Goal: Check status: Check status

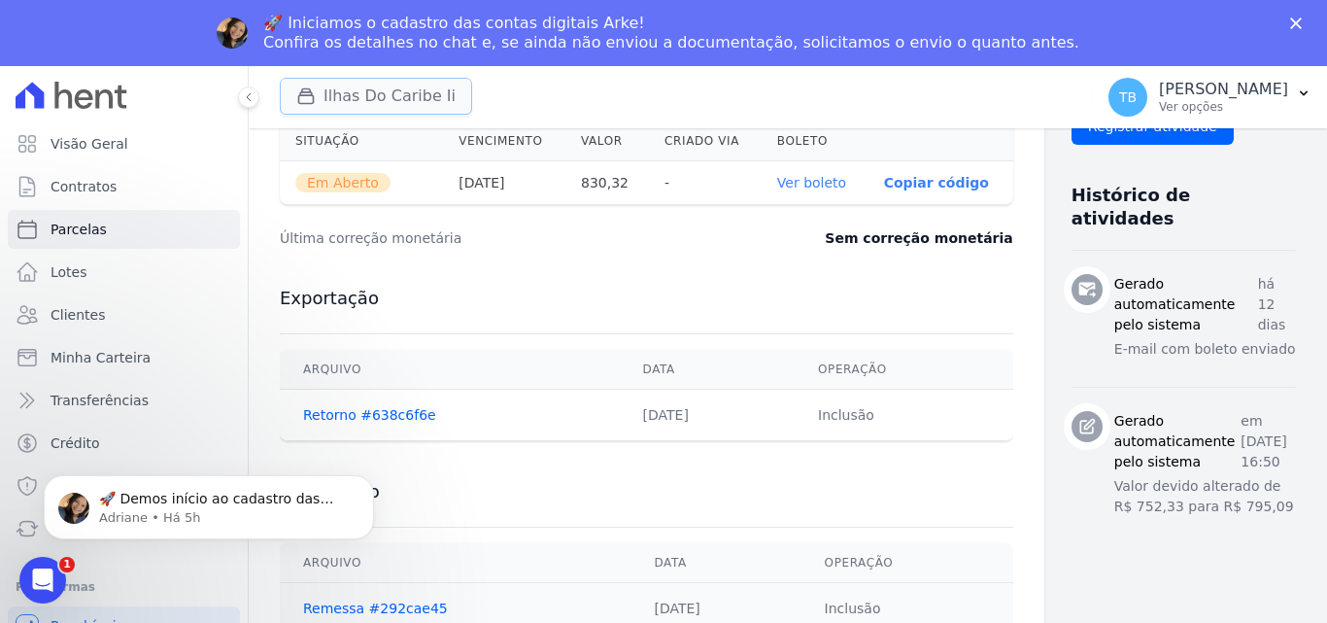
click at [365, 94] on button "Ilhas Do Caribe Ii" at bounding box center [376, 96] width 192 height 37
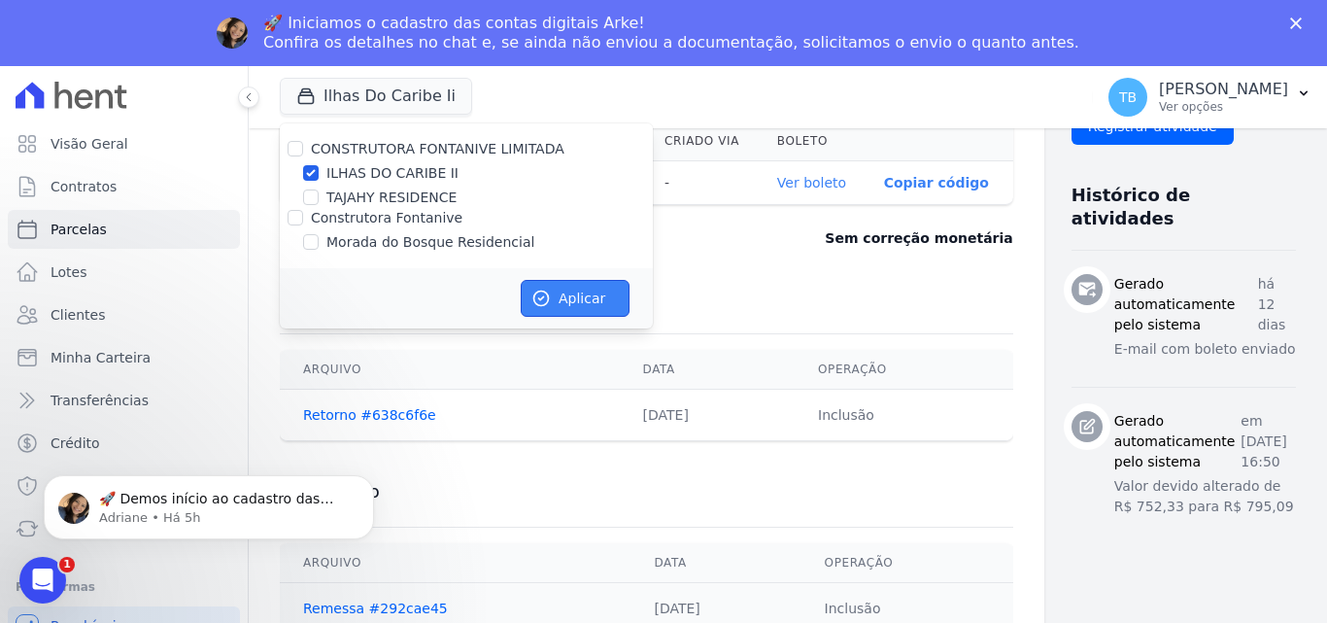
drag, startPoint x: 559, startPoint y: 299, endPoint x: 588, endPoint y: 291, distance: 30.4
click at [565, 303] on button "Aplicar" at bounding box center [575, 298] width 109 height 37
click at [100, 189] on span "Contratos" at bounding box center [84, 186] width 66 height 19
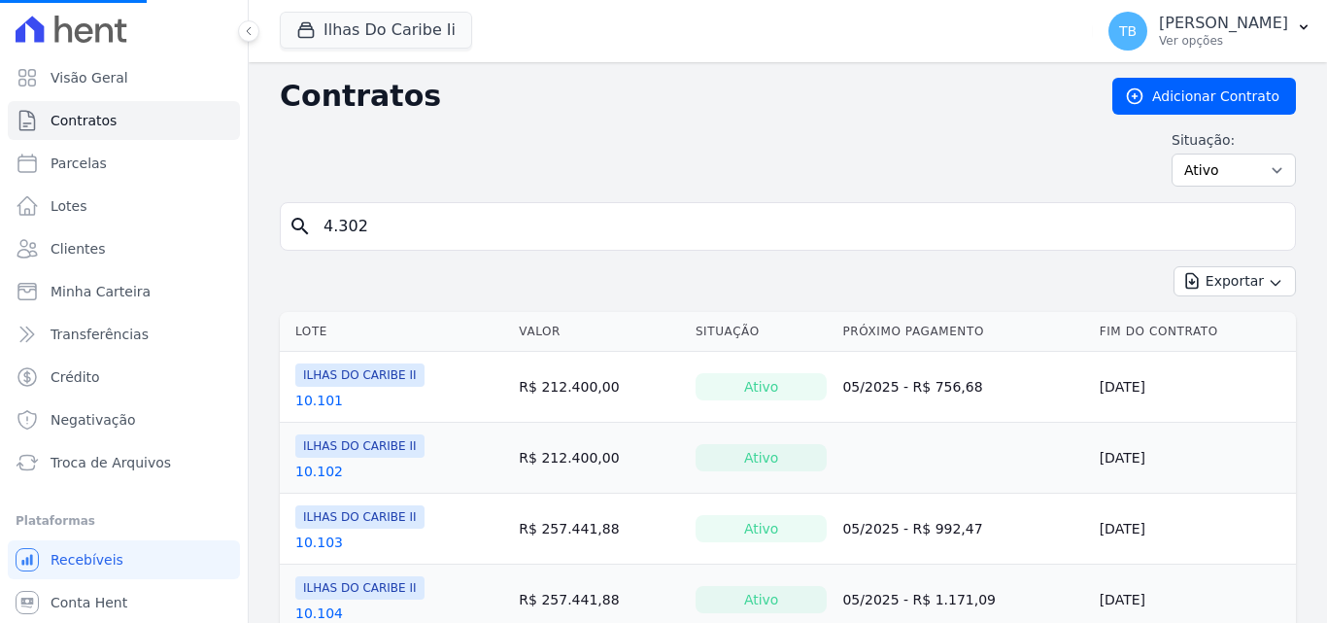
click at [384, 233] on input "4.302" at bounding box center [800, 226] width 976 height 39
type input "4"
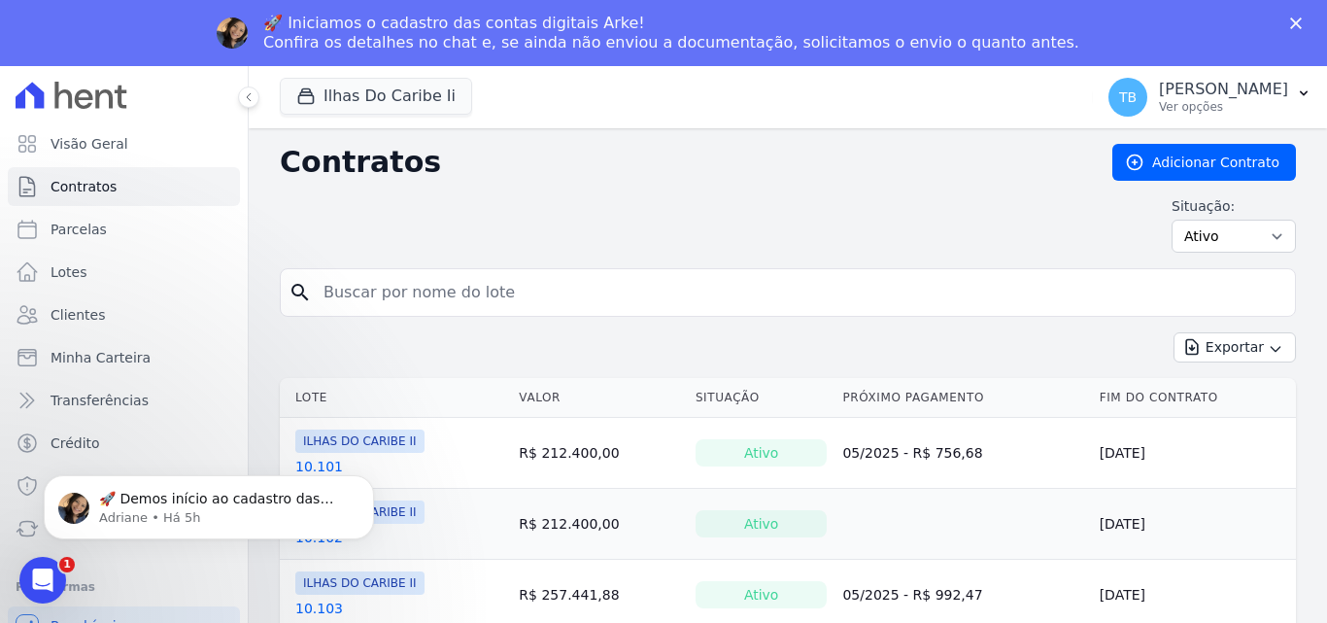
click at [433, 288] on input "search" at bounding box center [800, 292] width 976 height 39
type input "6.301"
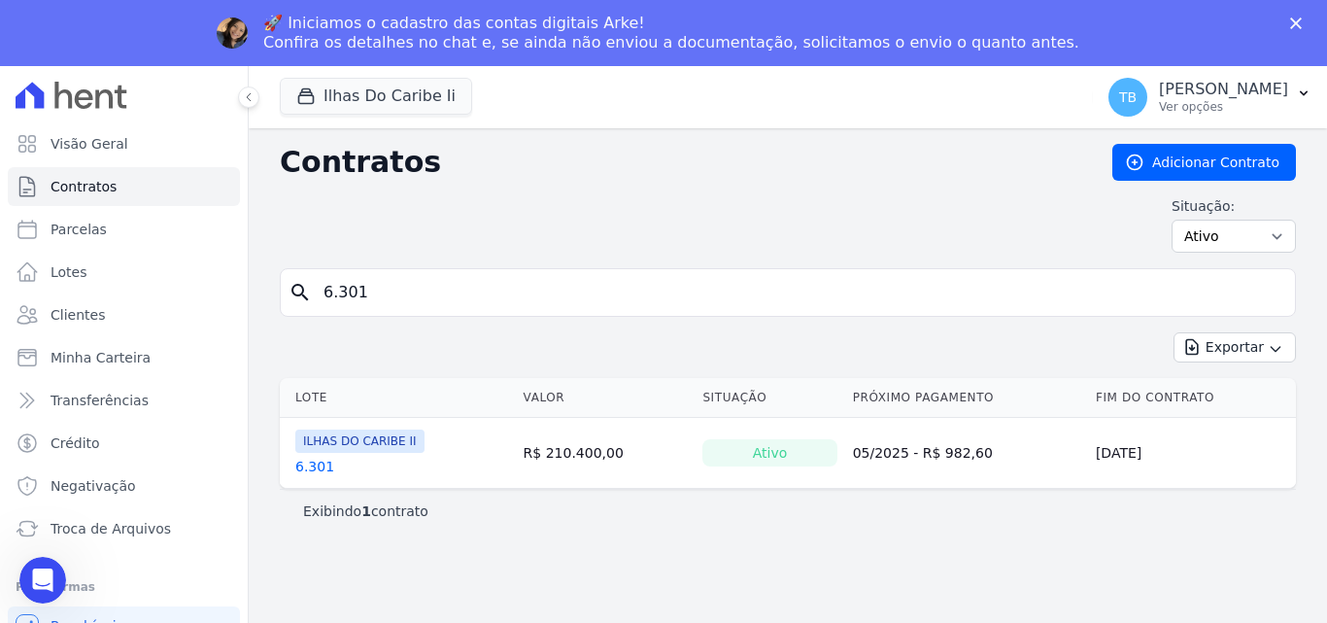
click at [310, 398] on th "Lote" at bounding box center [398, 398] width 236 height 40
click at [306, 467] on link "6.301" at bounding box center [314, 466] width 39 height 19
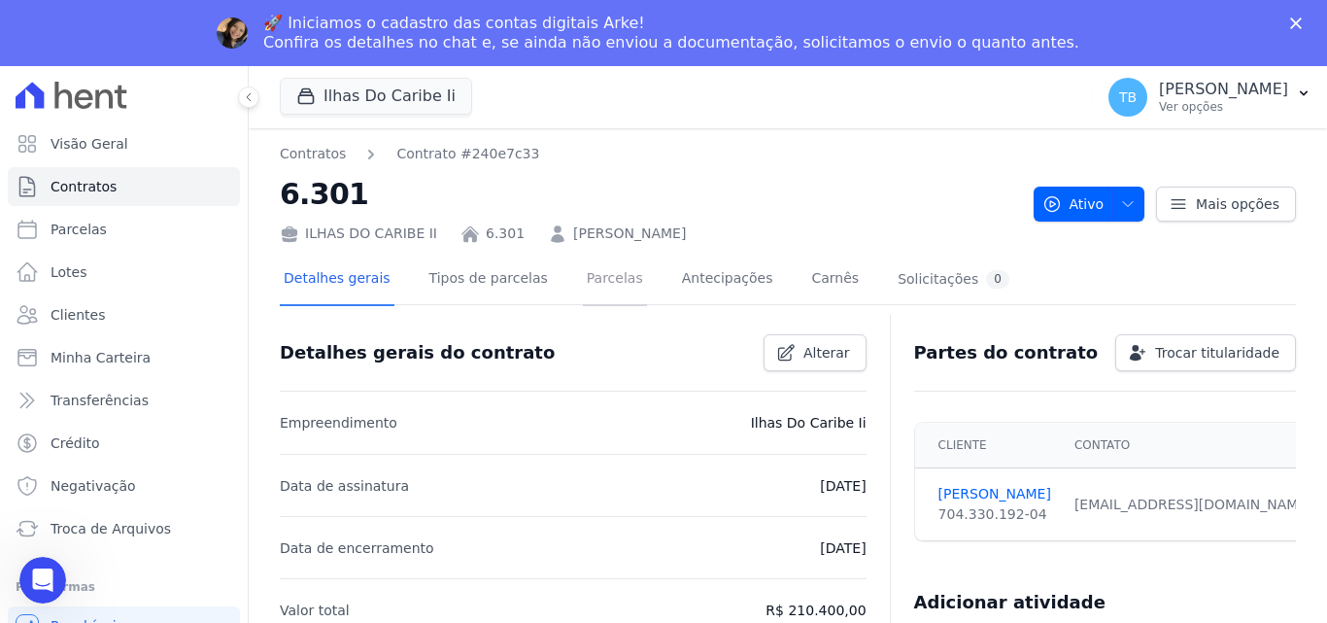
click at [611, 277] on link "Parcelas" at bounding box center [615, 280] width 64 height 51
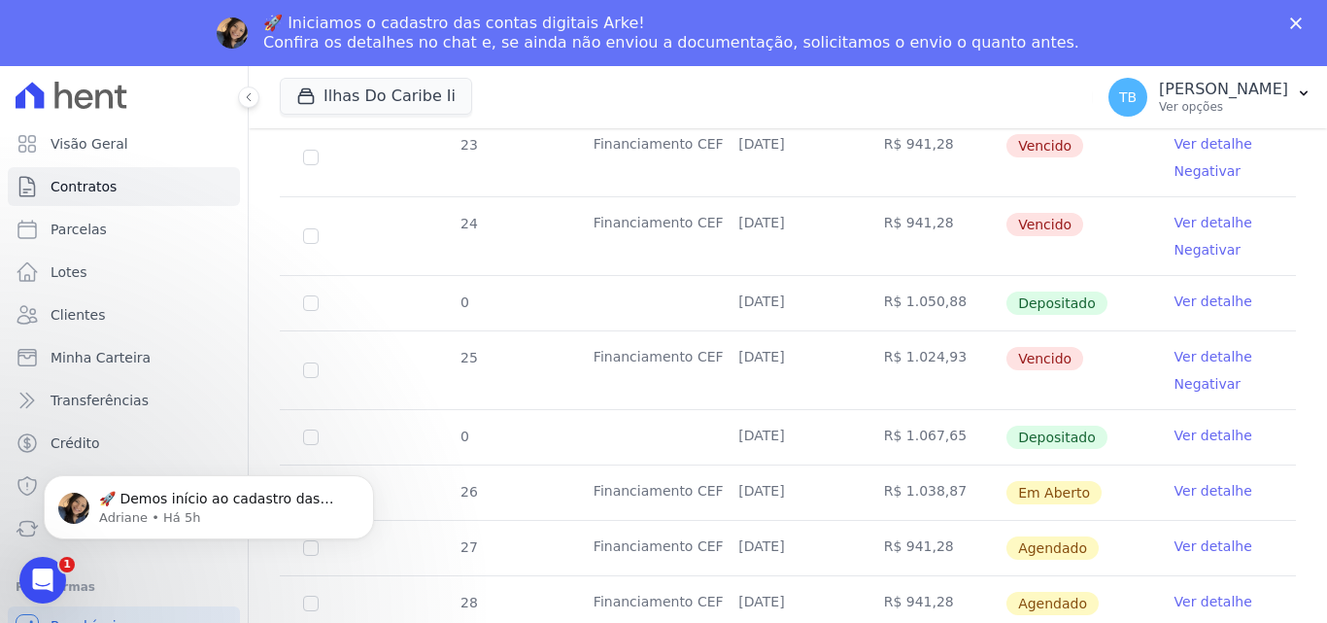
scroll to position [961, 0]
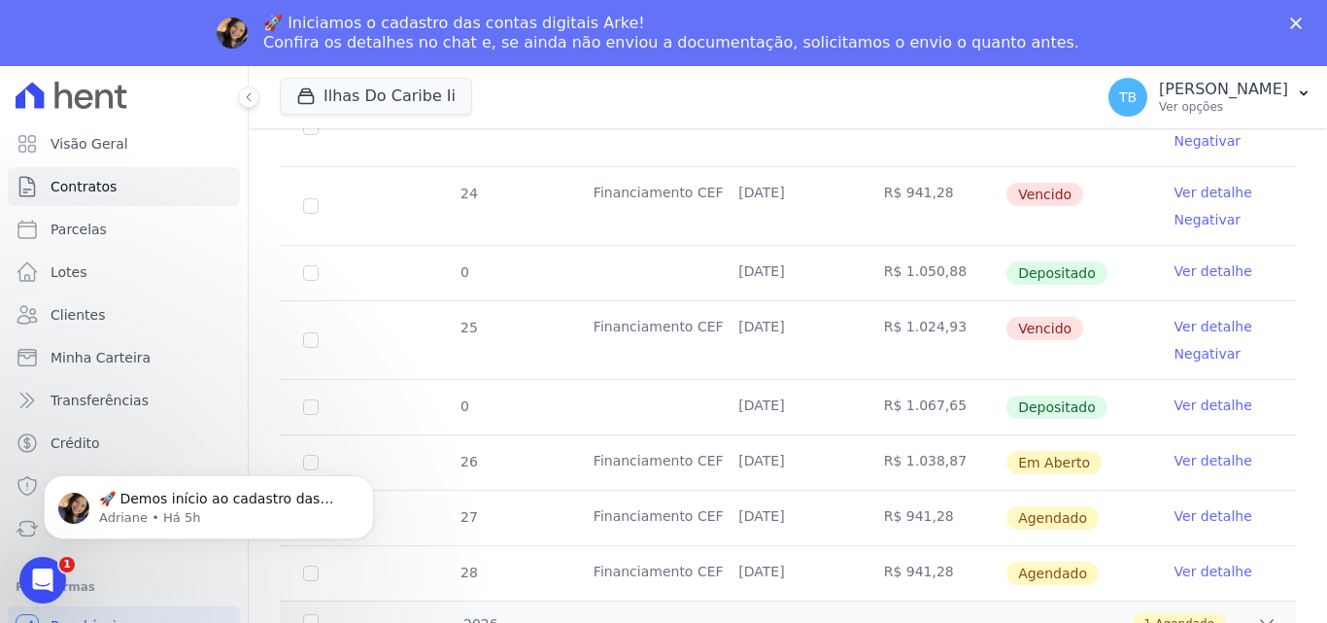
click at [1184, 395] on link "Ver detalhe" at bounding box center [1214, 404] width 78 height 19
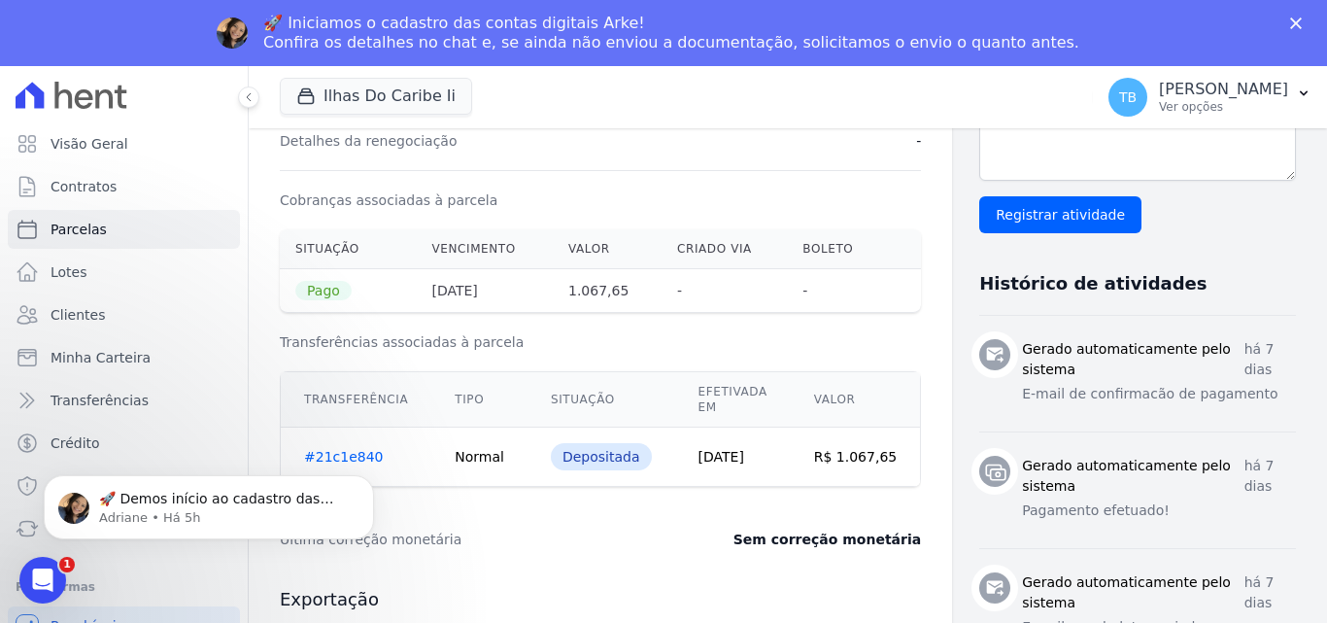
scroll to position [486, 0]
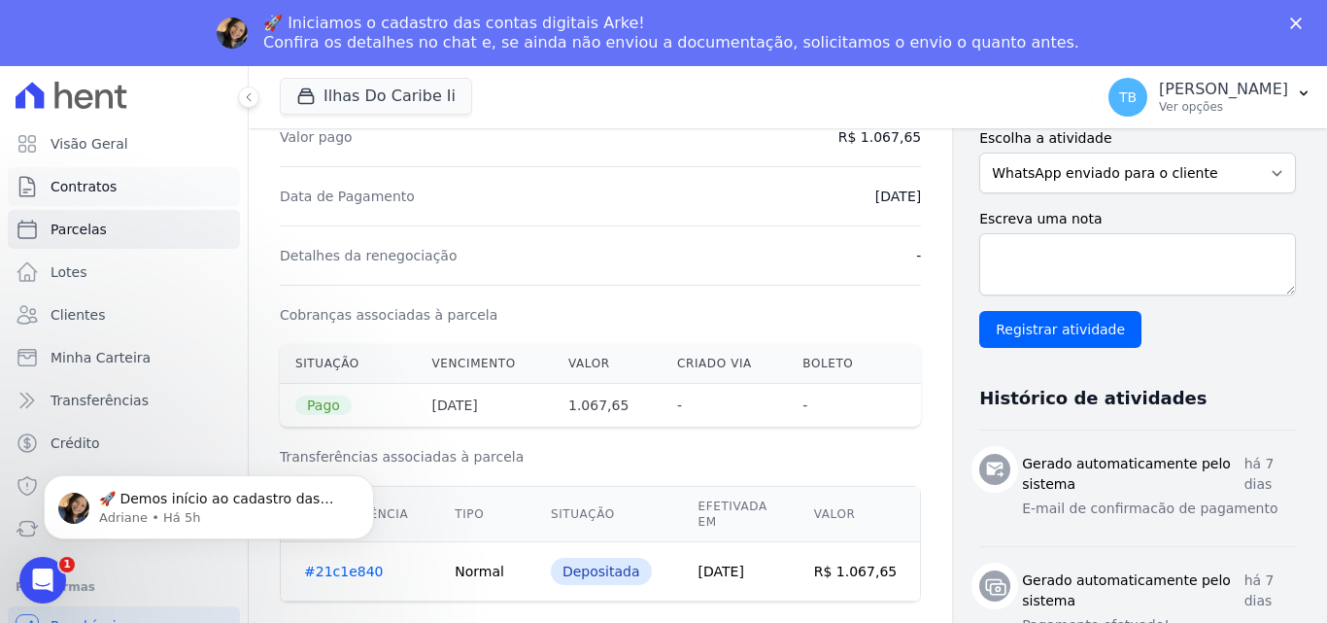
click at [126, 173] on link "Contratos" at bounding box center [124, 186] width 232 height 39
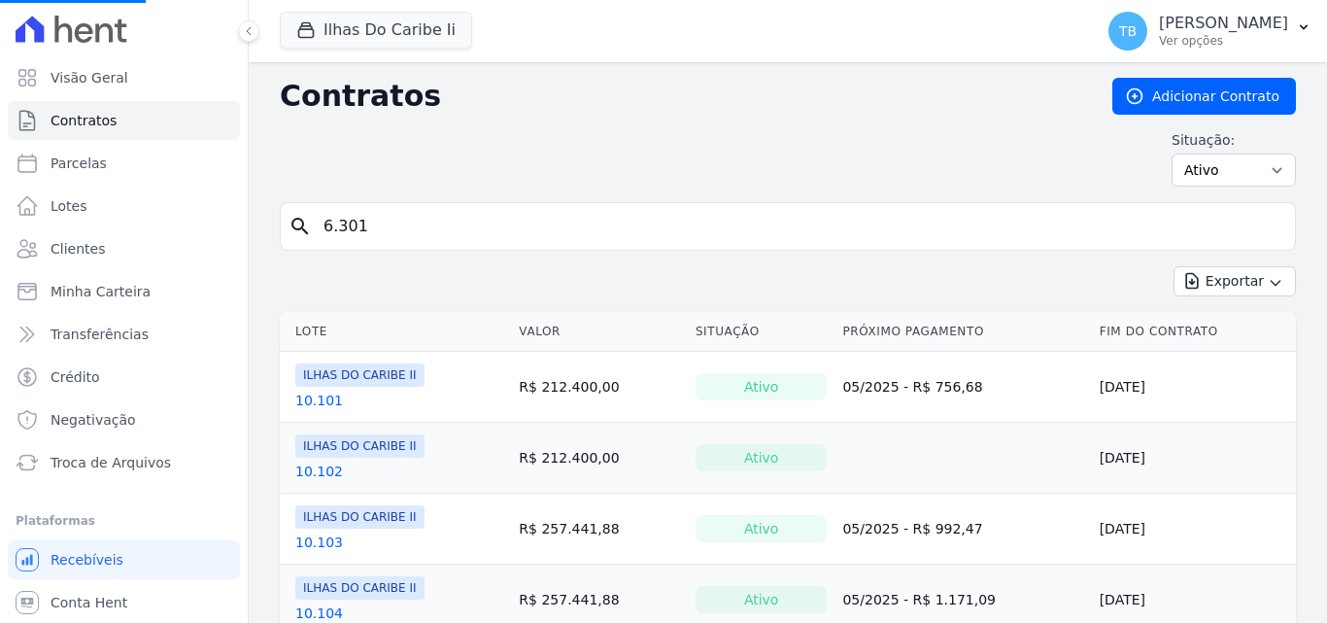
click at [395, 215] on input "6.301" at bounding box center [800, 226] width 976 height 39
type input "6"
type input "10."
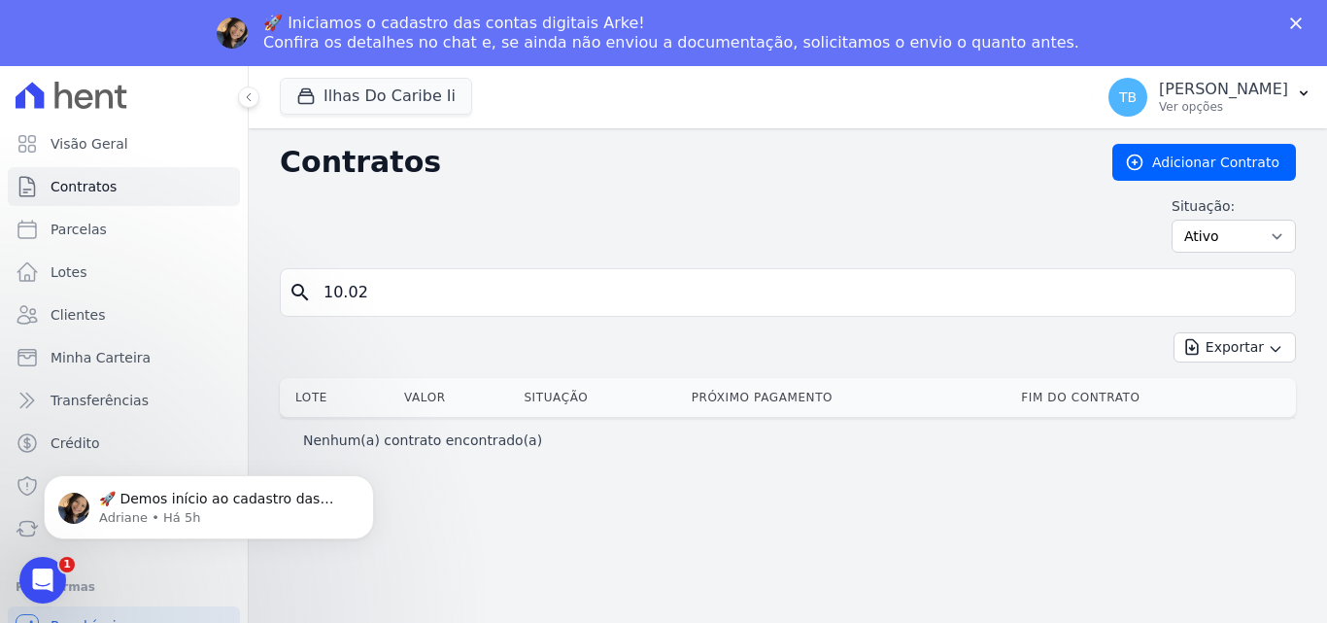
click at [411, 292] on input "10.02" at bounding box center [800, 292] width 976 height 39
type input "10.302"
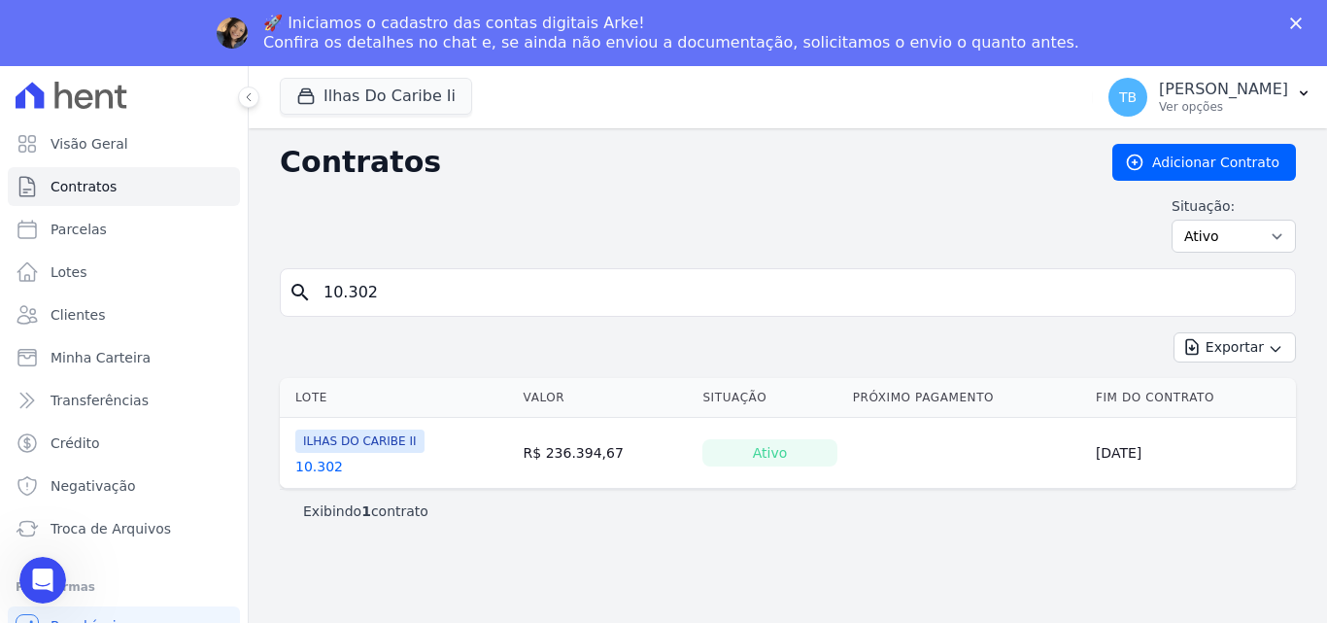
click at [310, 395] on th "Lote" at bounding box center [398, 398] width 236 height 40
click at [323, 466] on link "10.302" at bounding box center [319, 466] width 48 height 19
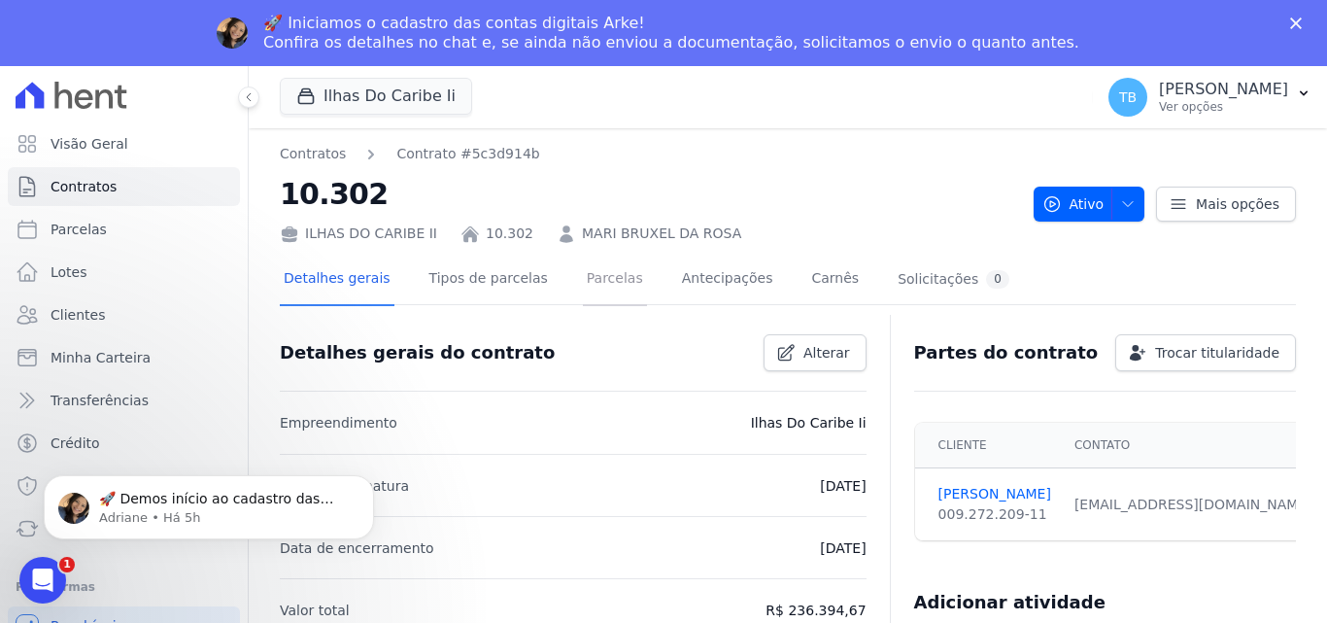
click at [592, 285] on link "Parcelas" at bounding box center [615, 280] width 64 height 51
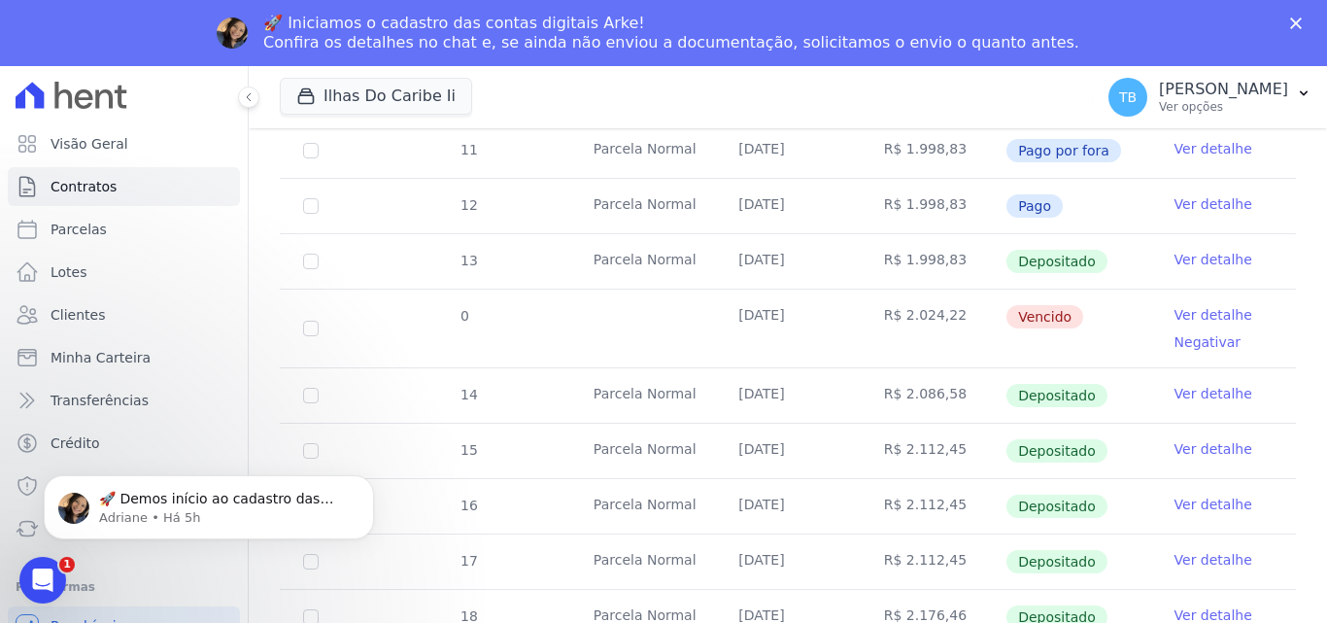
scroll to position [680, 0]
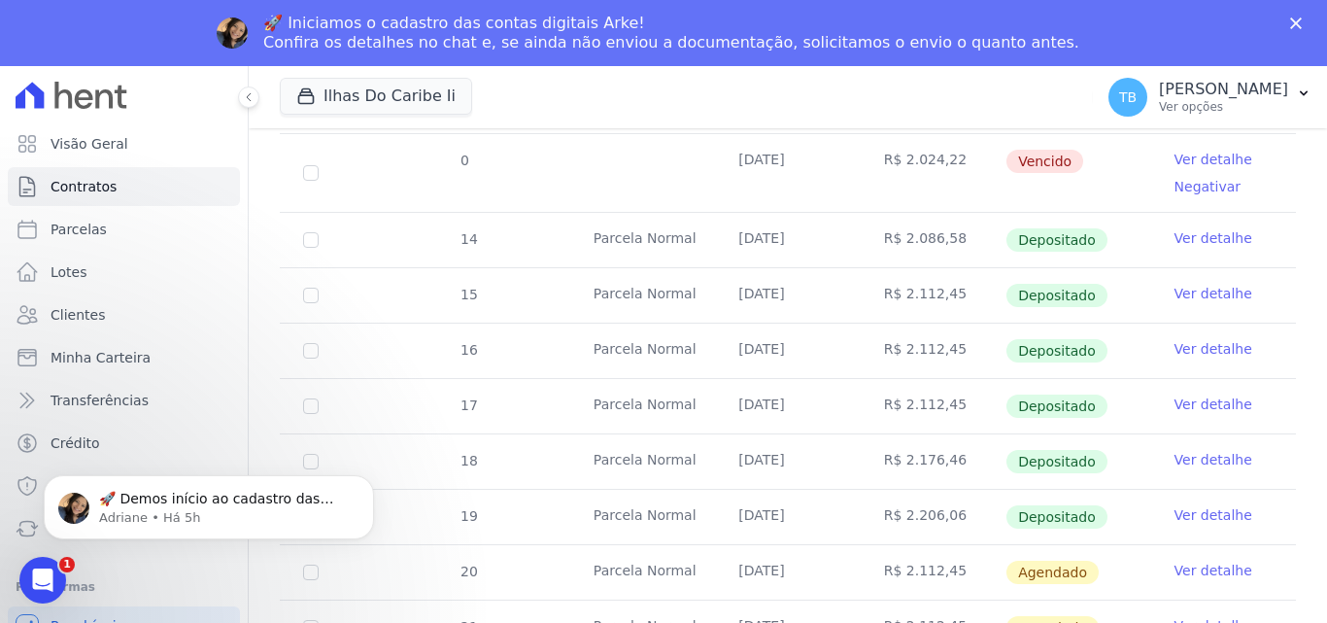
click at [1188, 505] on link "Ver detalhe" at bounding box center [1214, 514] width 78 height 19
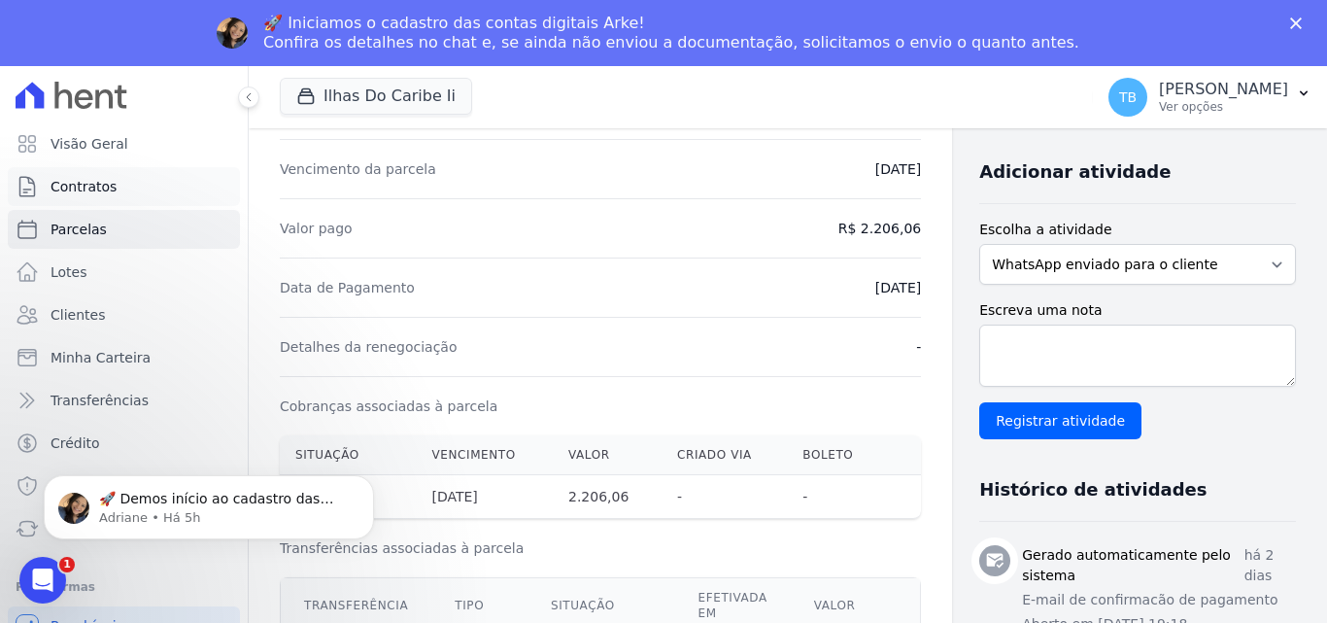
scroll to position [292, 0]
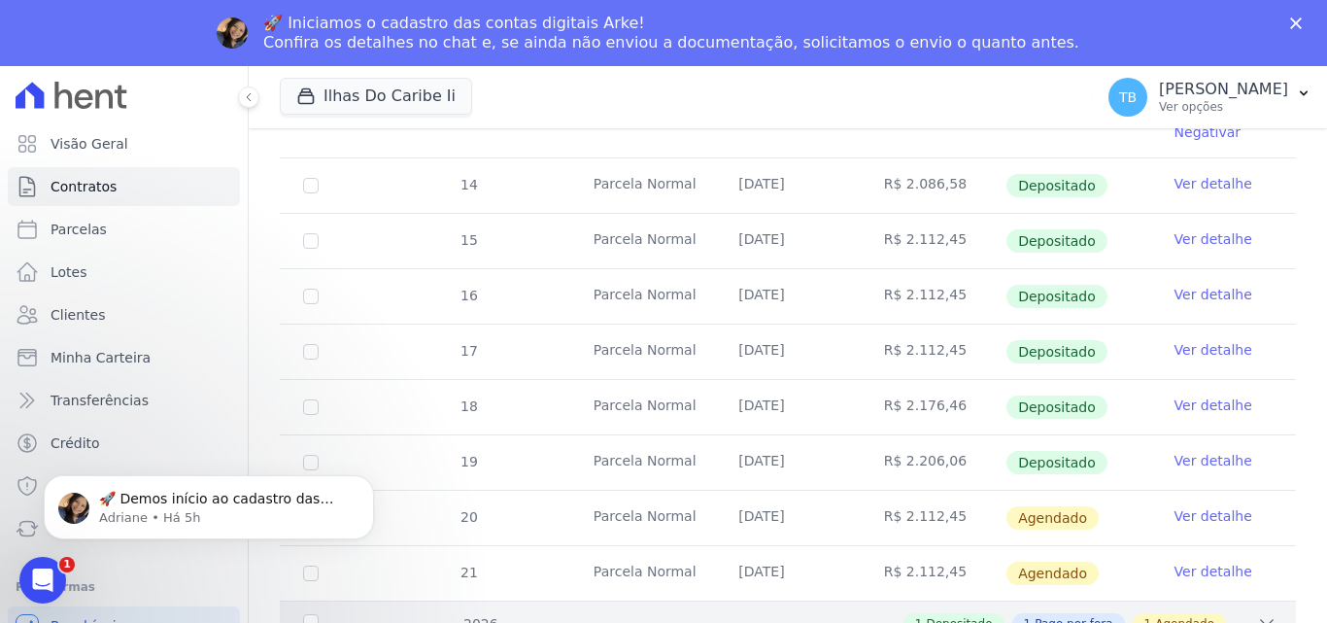
click at [644, 613] on div "1 Depositado 1 Pago por fora 1 Agendado" at bounding box center [837, 623] width 878 height 21
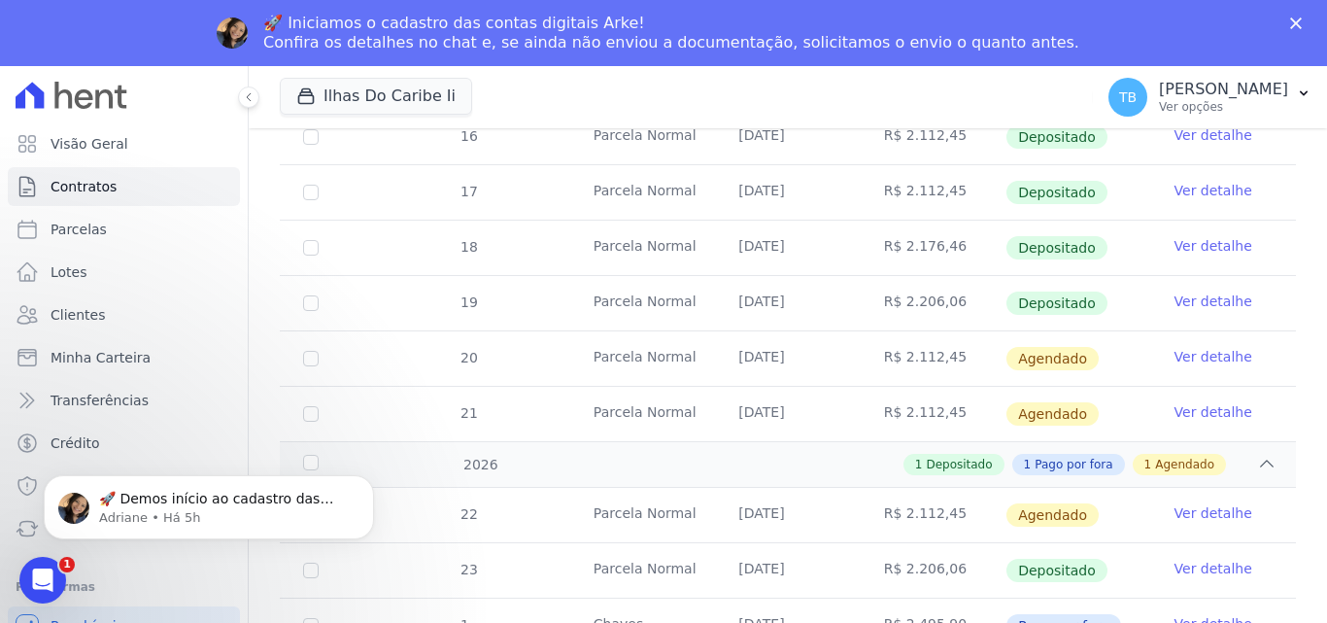
scroll to position [901, 0]
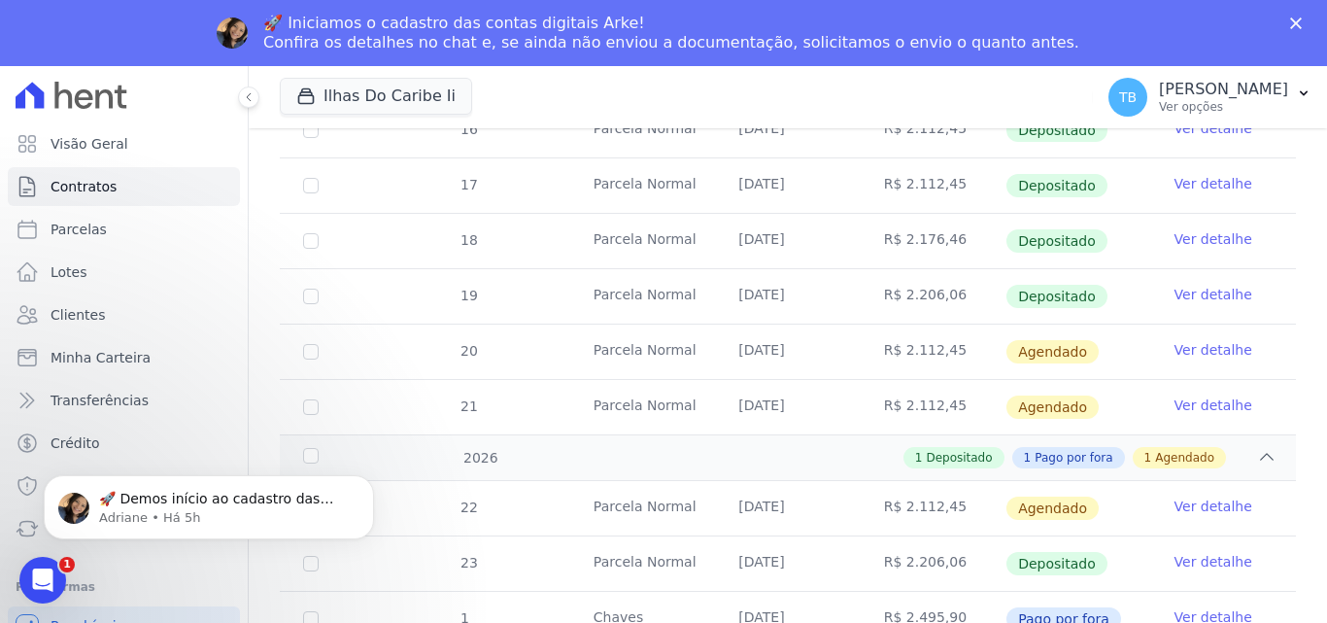
click at [318, 445] on body "🚀 Demos início ao cadastro das Contas Digitais Arke! Iniciamos a abertura para …" at bounding box center [208, 502] width 373 height 120
click at [1190, 552] on link "Ver detalhe" at bounding box center [1214, 561] width 78 height 19
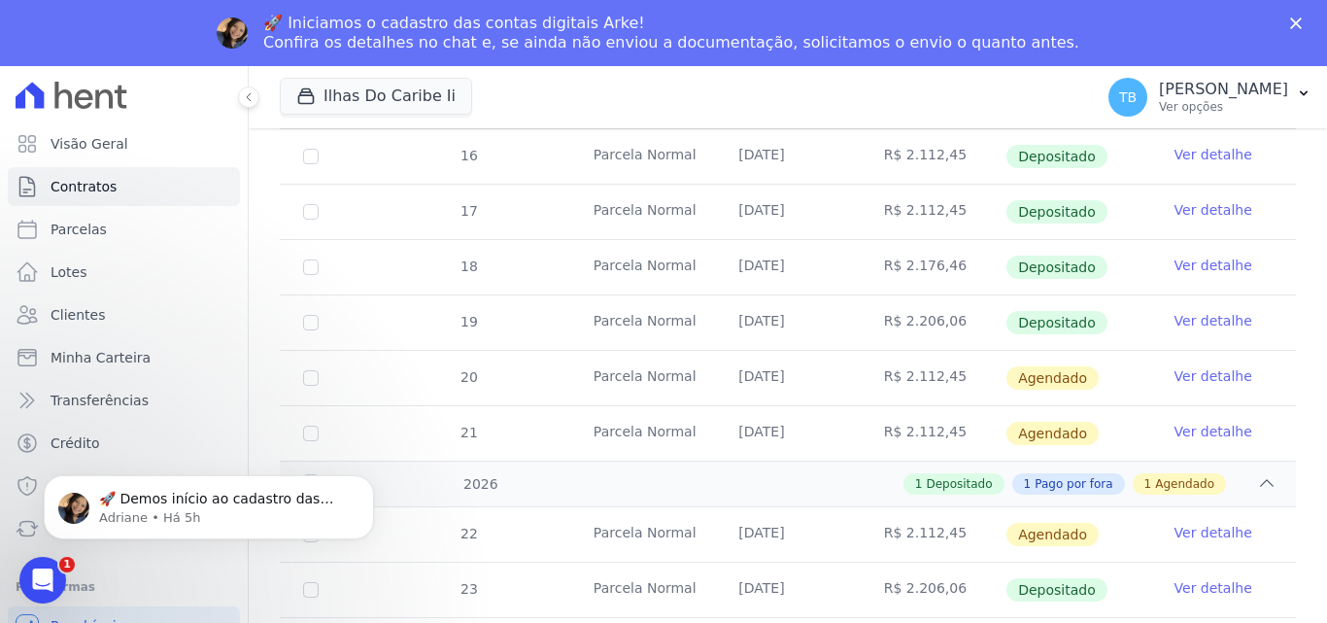
click at [1193, 311] on link "Ver detalhe" at bounding box center [1214, 320] width 78 height 19
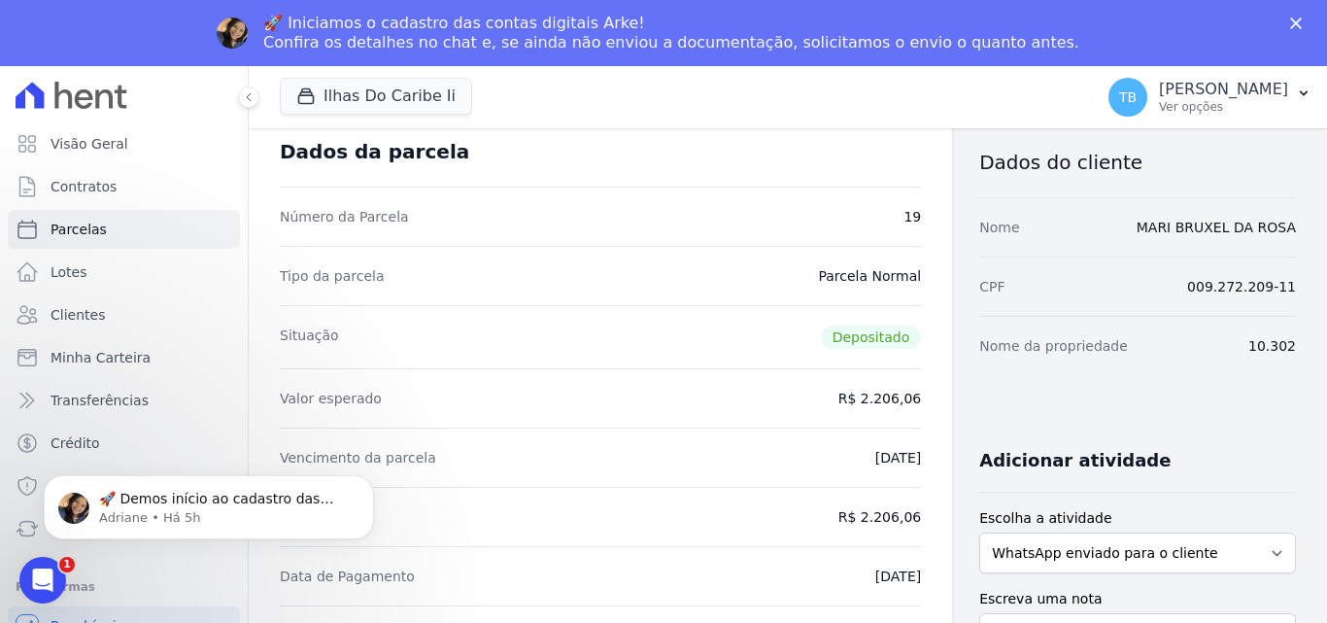
scroll to position [97, 0]
